Goal: Find specific page/section: Find specific page/section

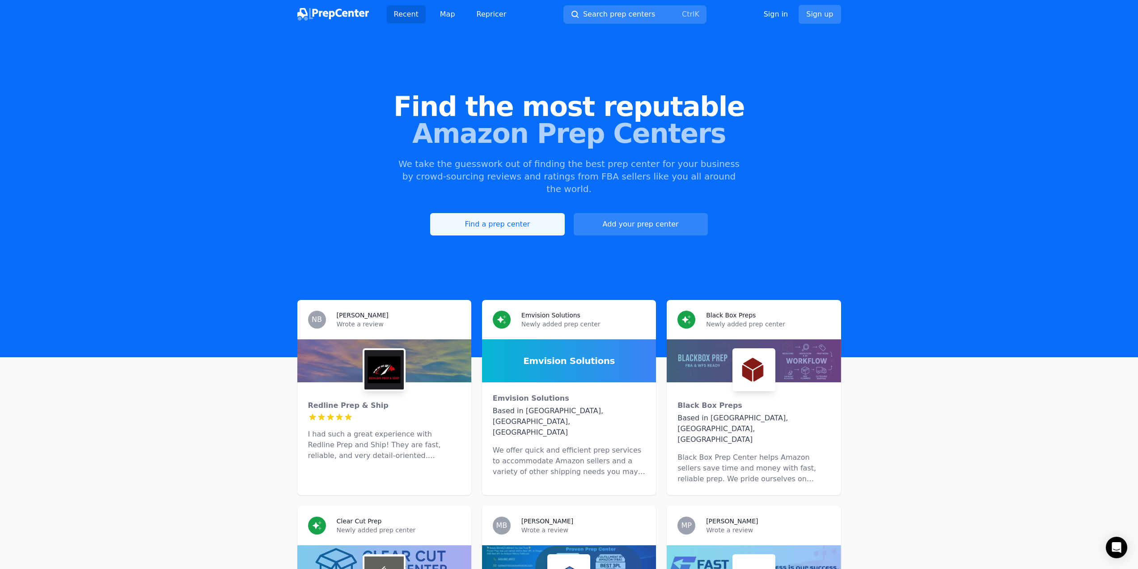
click at [530, 213] on link "Find a prep center" at bounding box center [497, 224] width 134 height 22
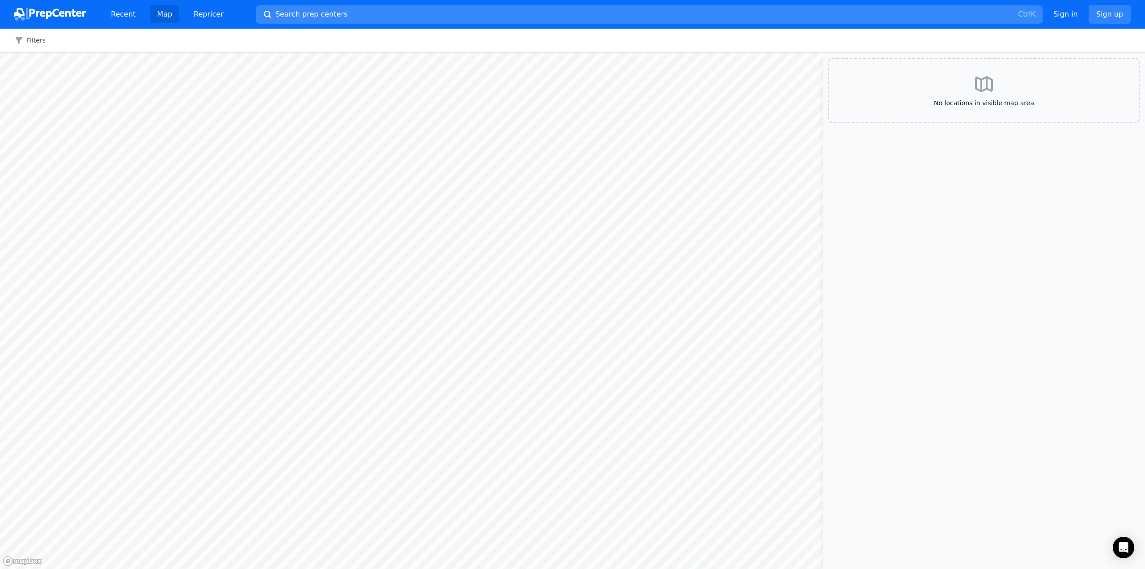
click at [332, 17] on button "Search prep centers Ctrl K" at bounding box center [649, 14] width 787 height 18
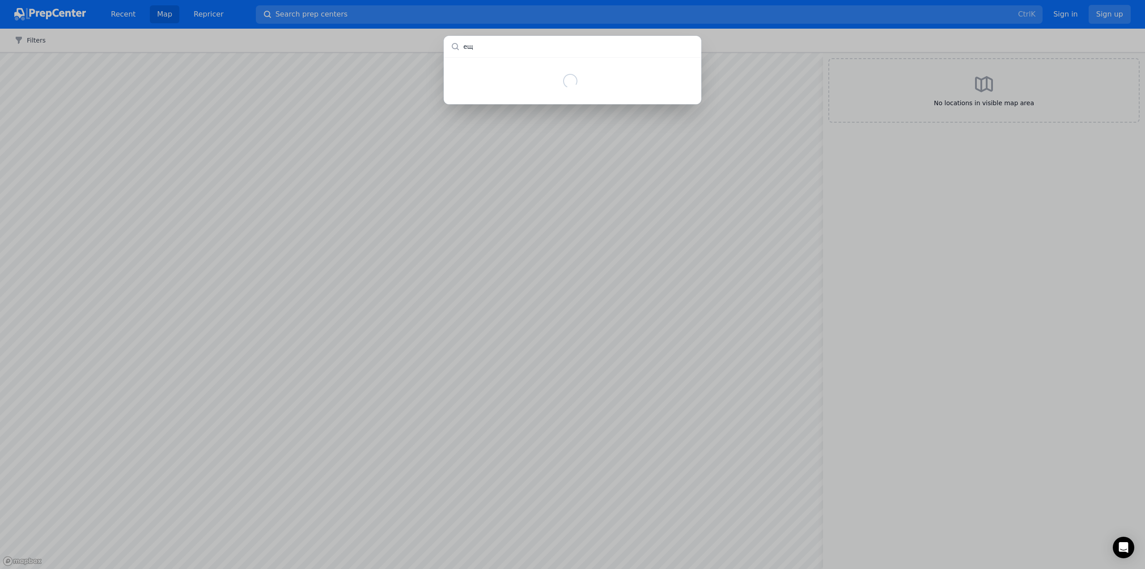
type input "е"
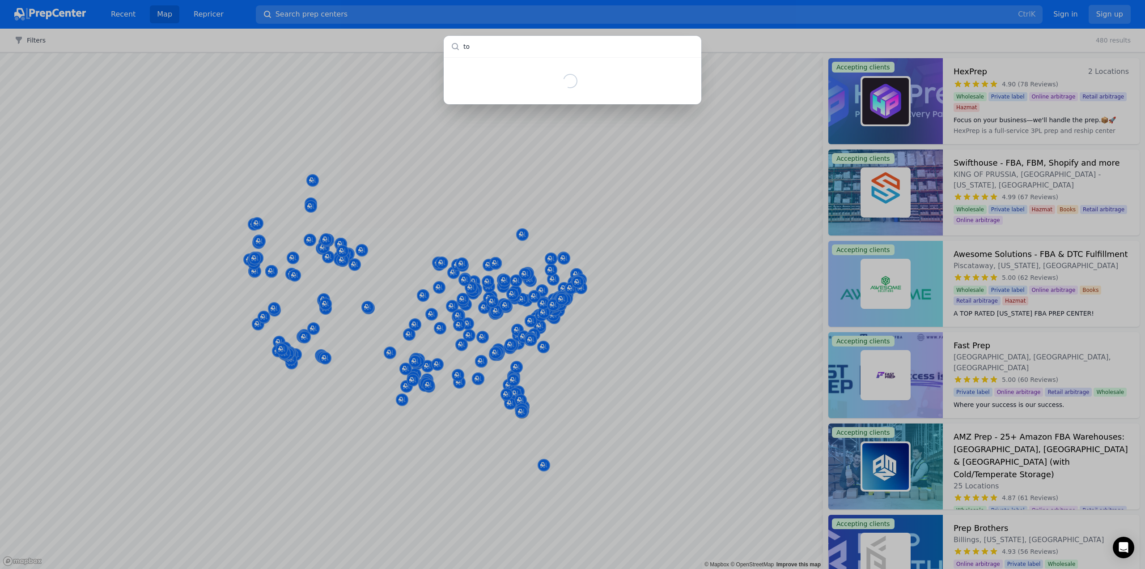
type input "tos"
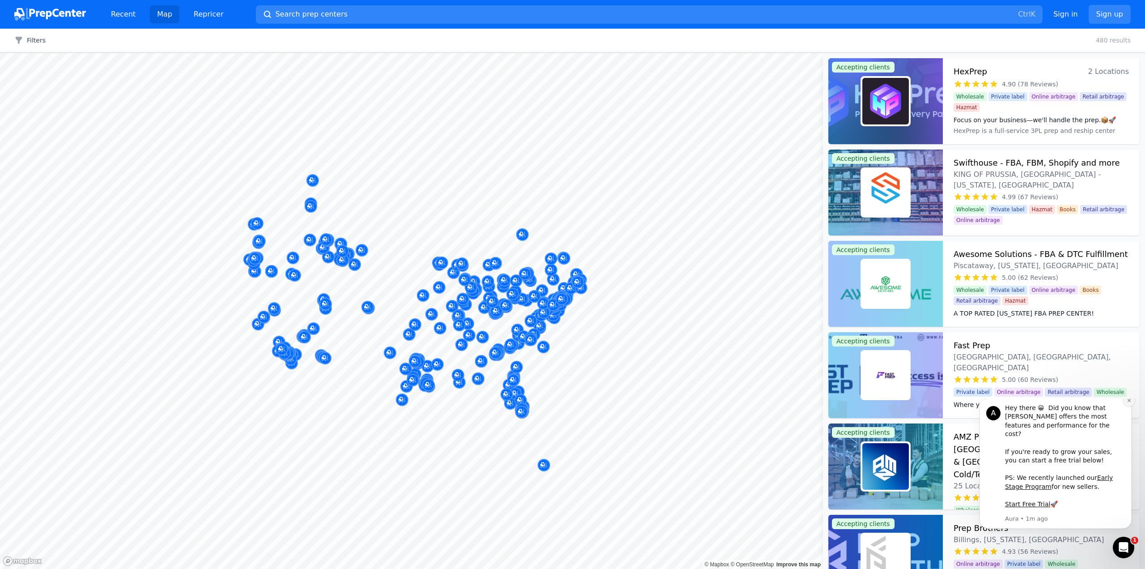
click at [1130, 403] on icon "Dismiss notification" at bounding box center [1129, 400] width 5 height 5
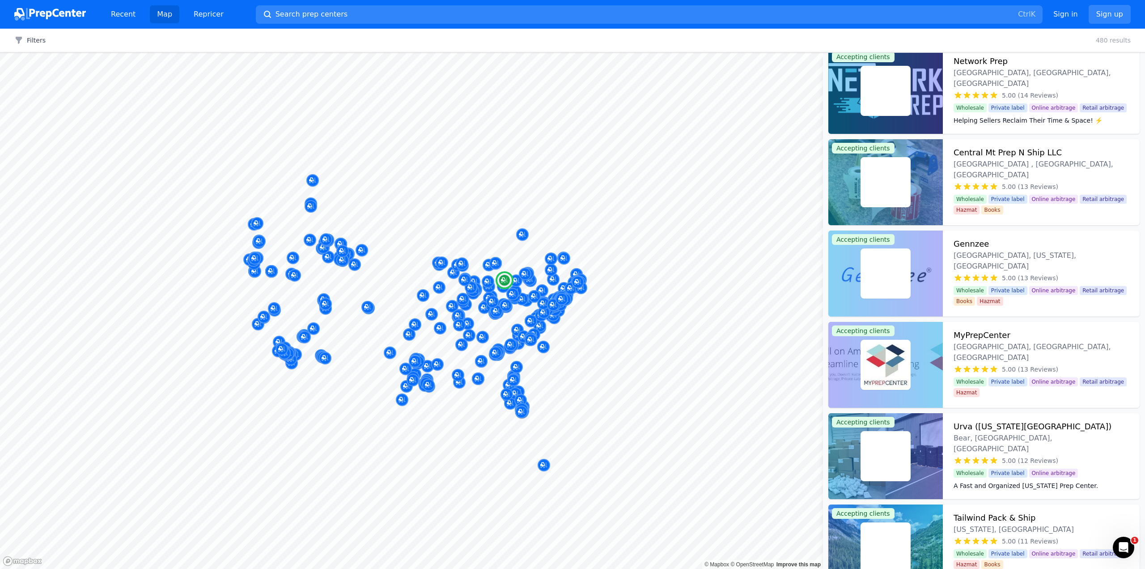
scroll to position [2371, 0]
